Goal: Transaction & Acquisition: Book appointment/travel/reservation

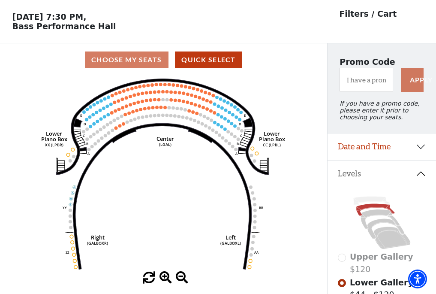
scroll to position [40, 0]
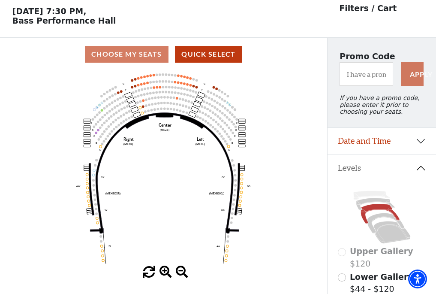
scroll to position [40, 0]
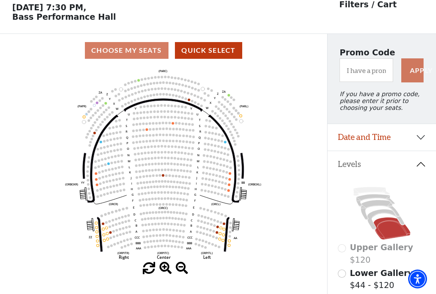
scroll to position [40, 0]
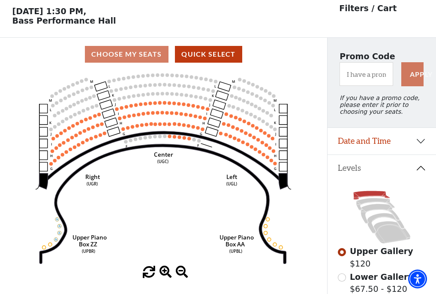
scroll to position [40, 0]
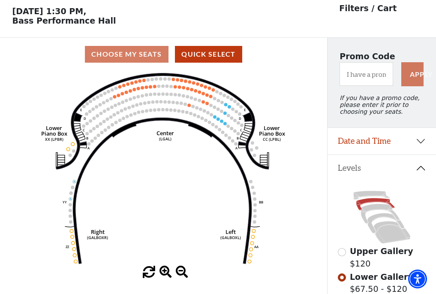
scroll to position [40, 0]
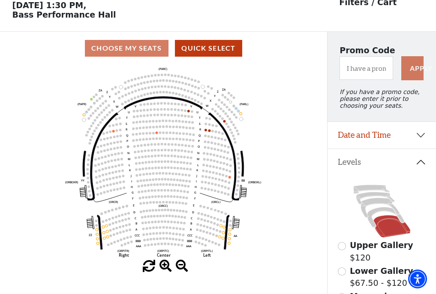
scroll to position [40, 0]
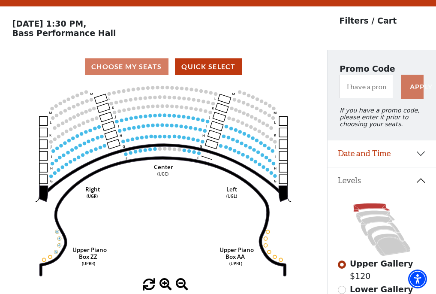
scroll to position [40, 0]
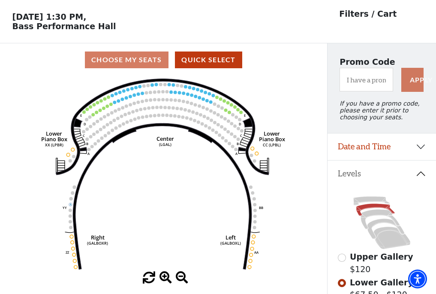
scroll to position [40, 0]
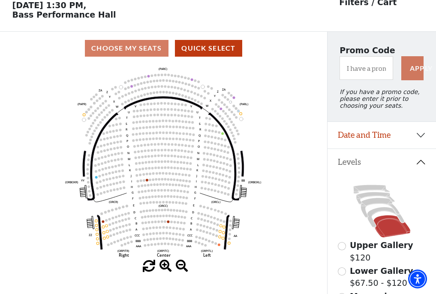
scroll to position [40, 0]
